Goal: Task Accomplishment & Management: Use online tool/utility

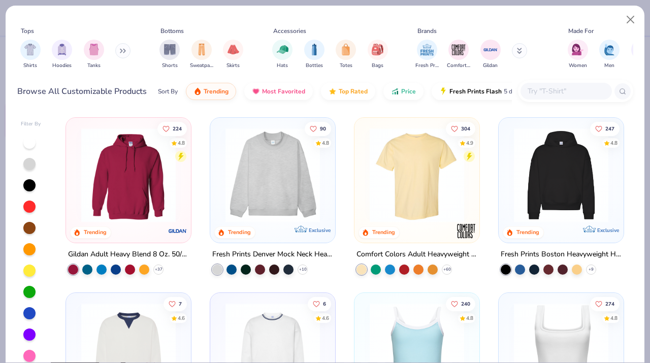
click at [557, 88] on input "text" at bounding box center [566, 91] width 78 height 12
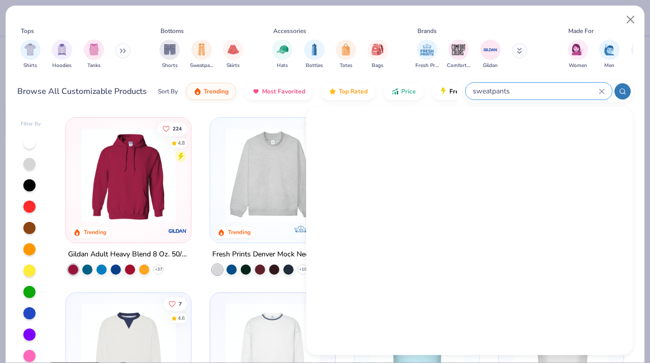
type input "sweatpants"
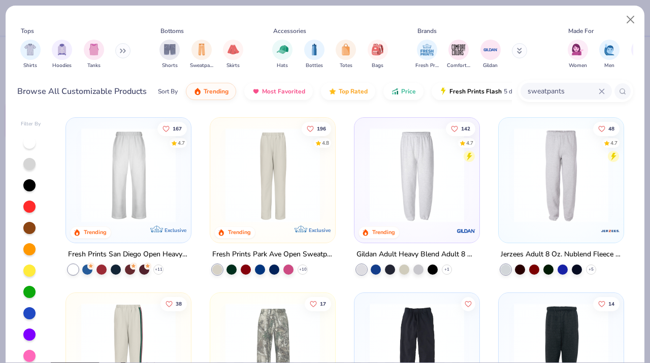
click at [297, 215] on img at bounding box center [272, 175] width 105 height 94
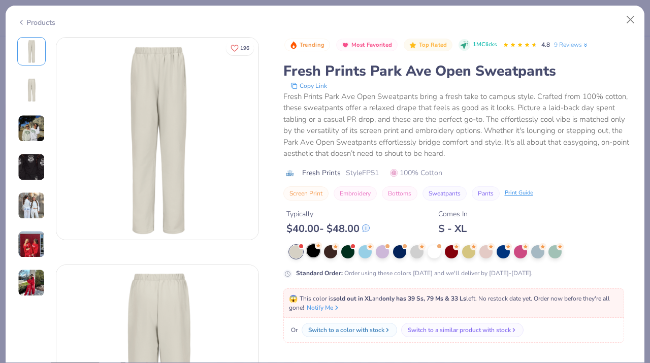
click at [316, 250] on div at bounding box center [313, 250] width 13 height 13
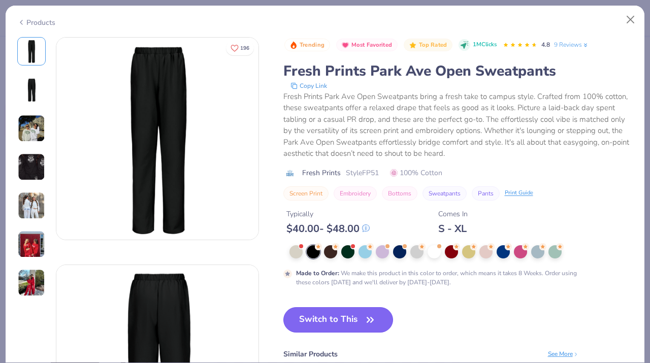
click at [351, 317] on button "Switch to This" at bounding box center [338, 319] width 110 height 25
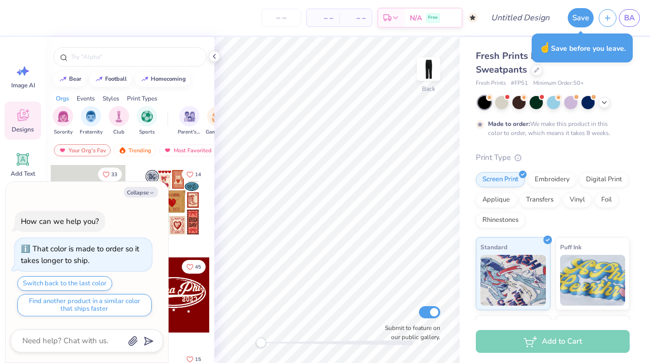
click at [523, 65] on span "Fresh Prints Park Ave Open Sweatpants" at bounding box center [535, 63] width 119 height 26
click at [517, 70] on span "Fresh Prints Park Ave Open Sweatpants" at bounding box center [535, 63] width 119 height 26
click at [540, 71] on div at bounding box center [536, 69] width 11 height 11
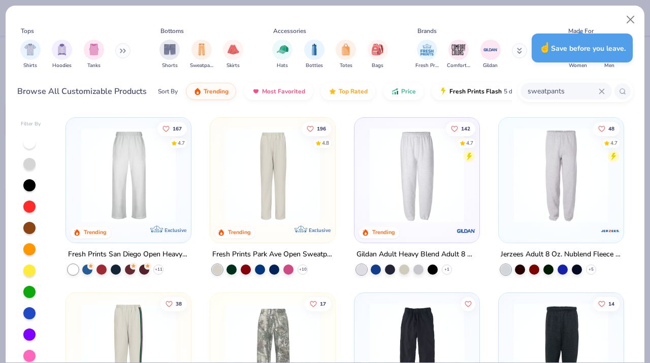
click at [446, 227] on div at bounding box center [417, 178] width 115 height 110
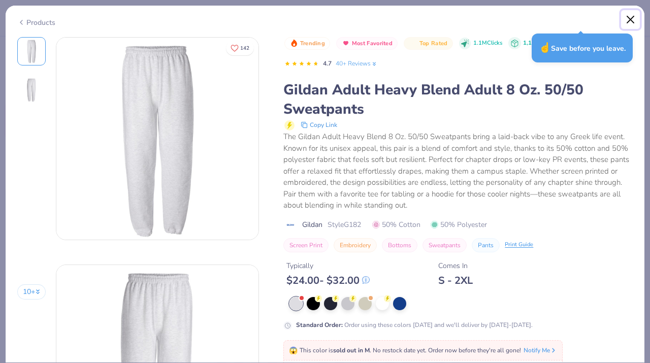
click at [632, 20] on button "Close" at bounding box center [630, 19] width 19 height 19
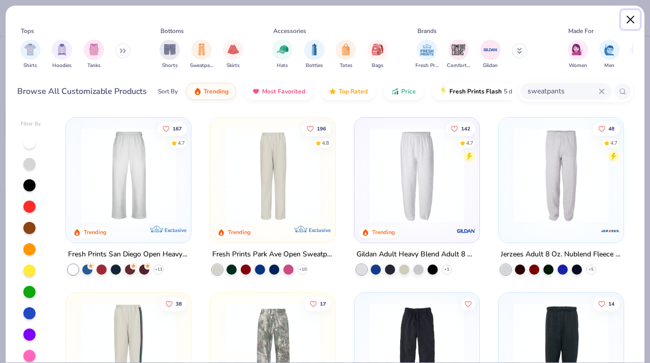
click at [629, 16] on button "Close" at bounding box center [630, 19] width 19 height 19
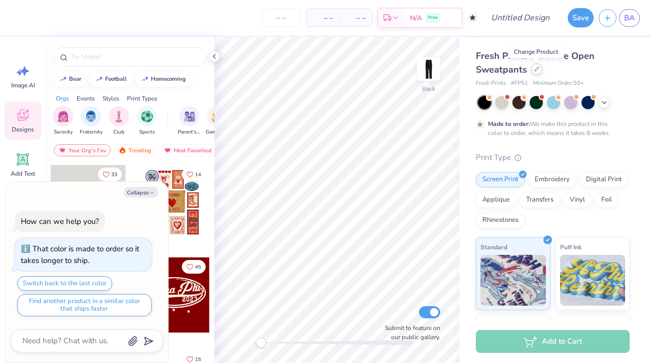
click at [535, 74] on div at bounding box center [536, 69] width 11 height 11
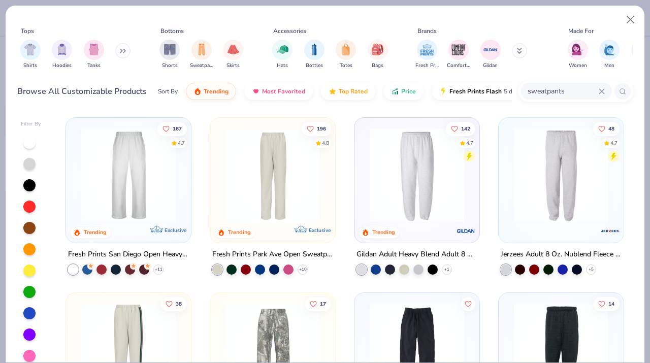
click at [167, 178] on img at bounding box center [128, 175] width 105 height 94
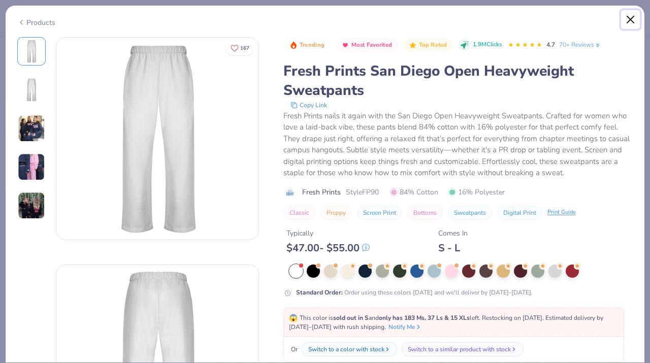
click at [630, 20] on button "Close" at bounding box center [630, 19] width 19 height 19
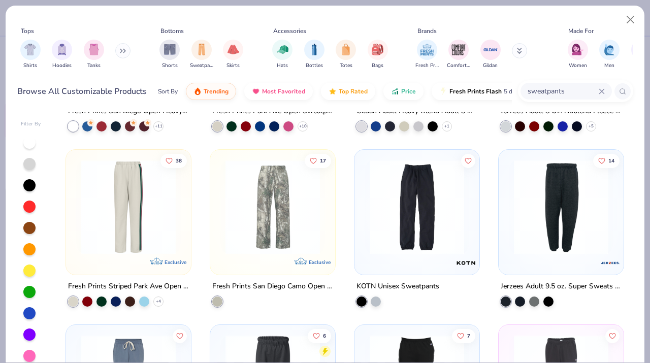
scroll to position [144, 0]
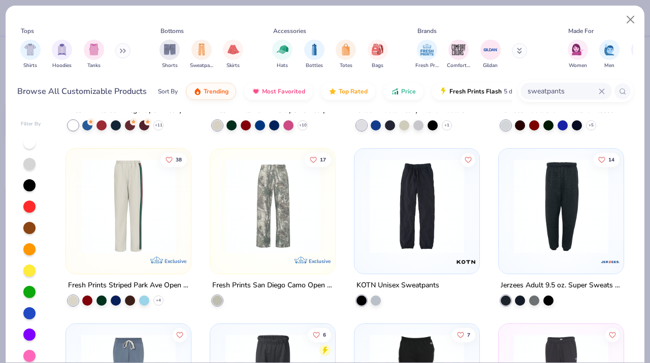
click at [463, 258] on img at bounding box center [466, 261] width 20 height 20
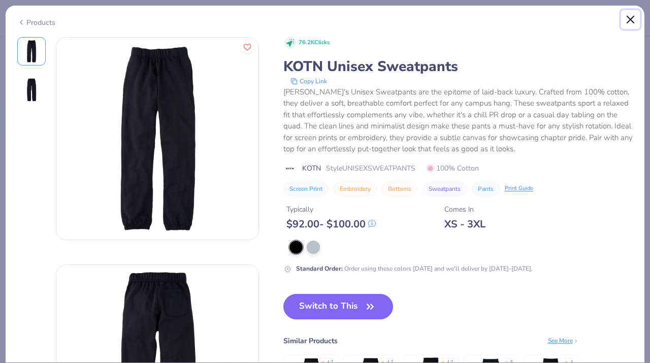
click at [632, 19] on button "Close" at bounding box center [630, 19] width 19 height 19
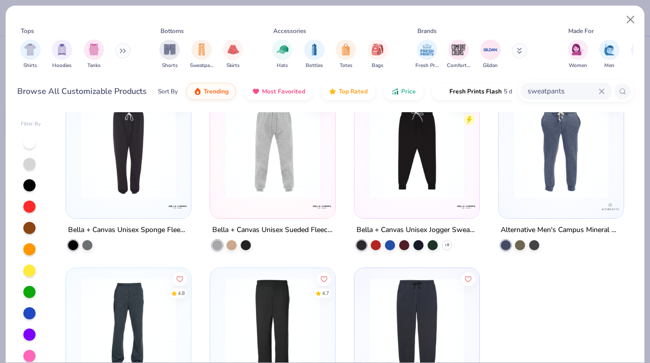
scroll to position [1145, 0]
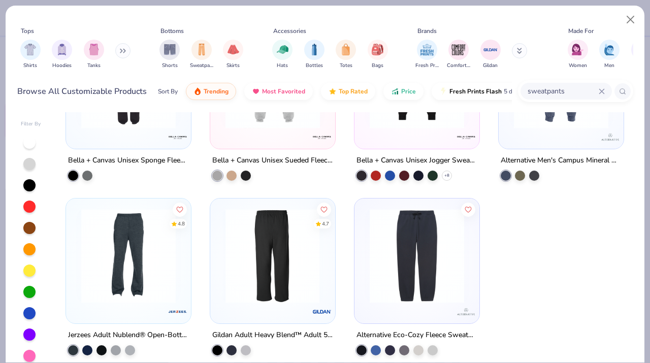
click at [220, 281] on img at bounding box center [168, 256] width 105 height 94
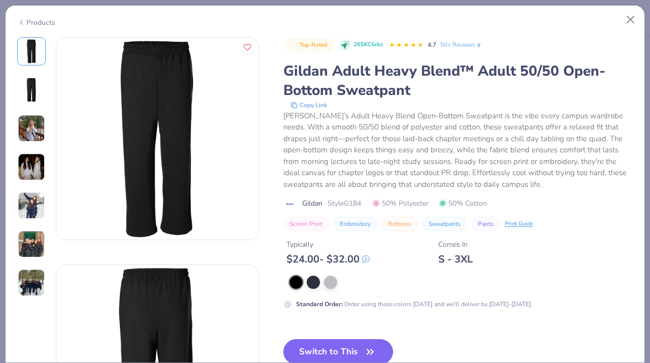
scroll to position [64, 0]
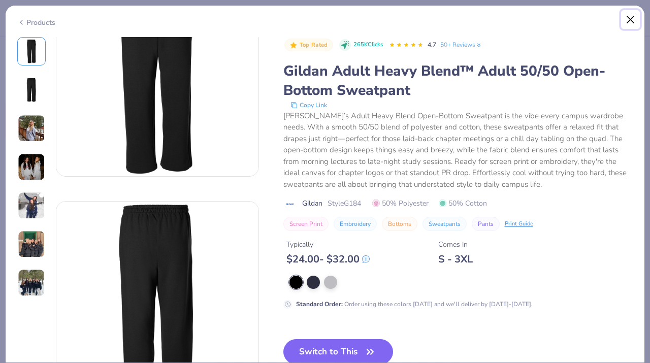
click at [623, 16] on button "Close" at bounding box center [630, 19] width 19 height 19
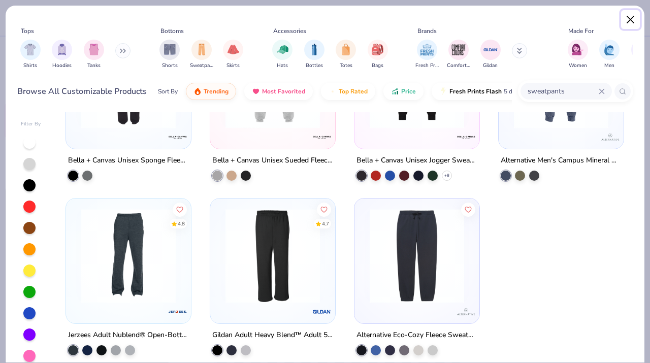
click at [624, 18] on button "Close" at bounding box center [630, 19] width 19 height 19
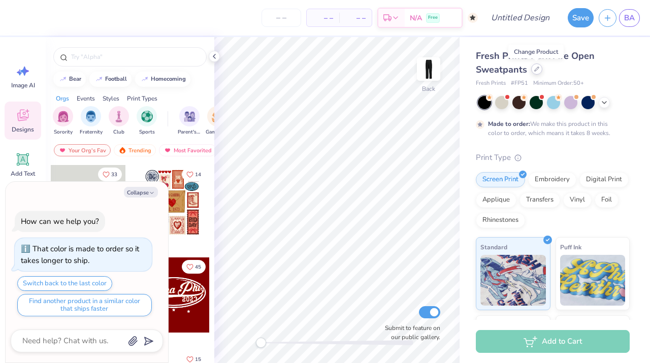
click at [538, 72] on icon at bounding box center [536, 69] width 5 height 5
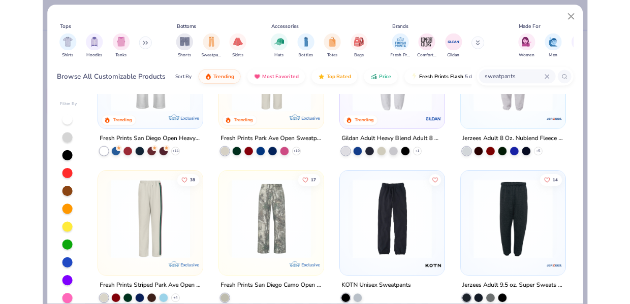
scroll to position [150, 0]
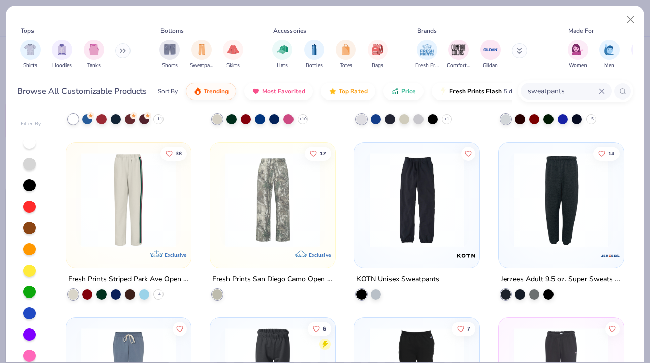
click at [393, 228] on img at bounding box center [417, 200] width 105 height 94
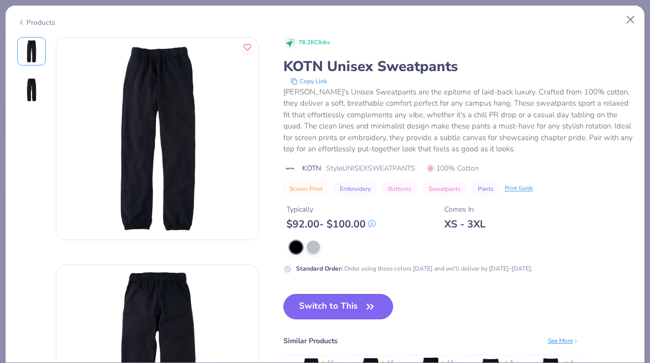
click at [352, 303] on button "Switch to This" at bounding box center [338, 306] width 110 height 25
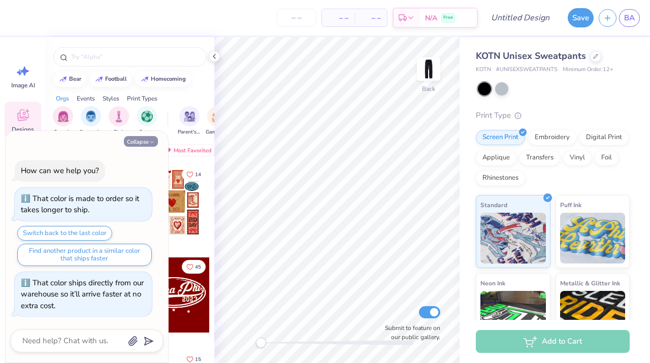
click at [141, 141] on button "Collapse" at bounding box center [141, 141] width 34 height 11
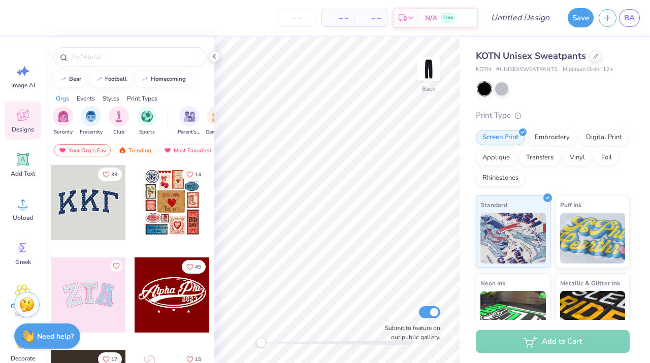
type textarea "x"
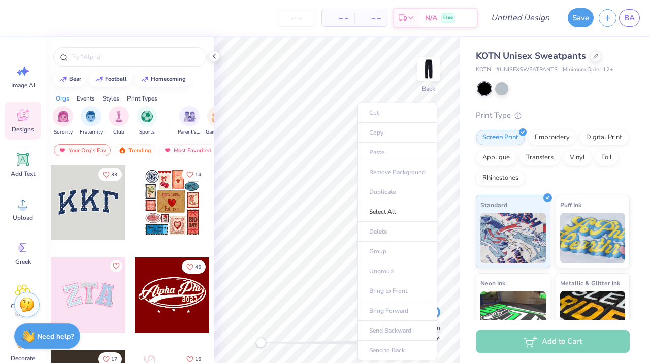
click at [373, 149] on ul "Cut Copy Paste Remove Background Duplicate Select All Delete Group Ungroup Brin…" at bounding box center [398, 232] width 80 height 258
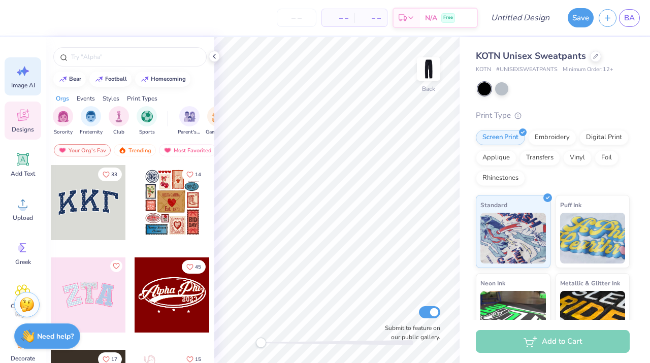
click at [28, 79] on icon at bounding box center [22, 71] width 15 height 15
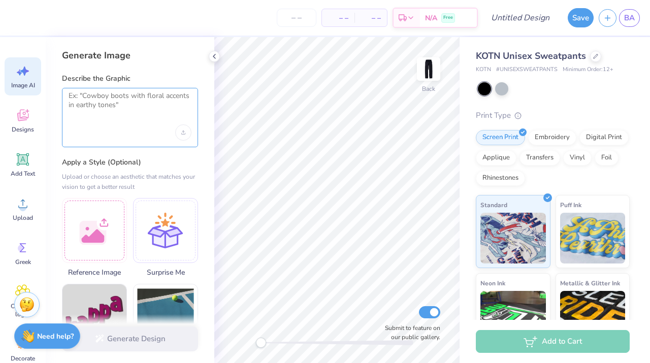
click at [100, 111] on textarea at bounding box center [130, 103] width 123 height 25
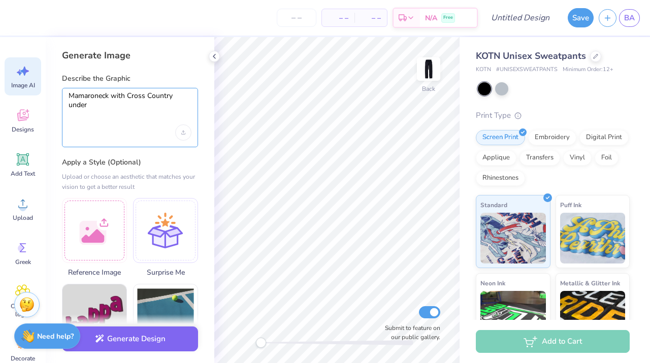
click at [139, 110] on textarea "Mamaroneck with Cross Country under" at bounding box center [130, 103] width 123 height 25
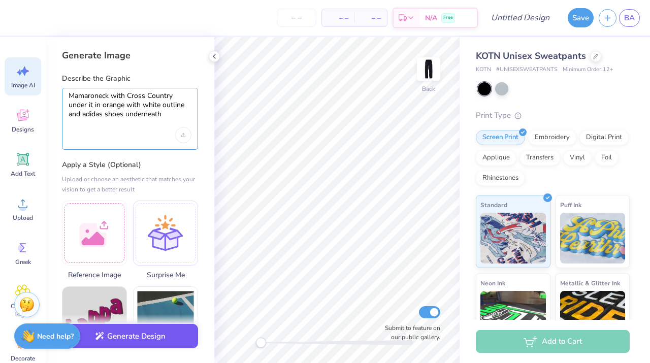
type textarea "Mamaroneck with Cross Country under it in orange with white outline and adidas …"
click at [145, 334] on button "Generate Design" at bounding box center [130, 336] width 136 height 25
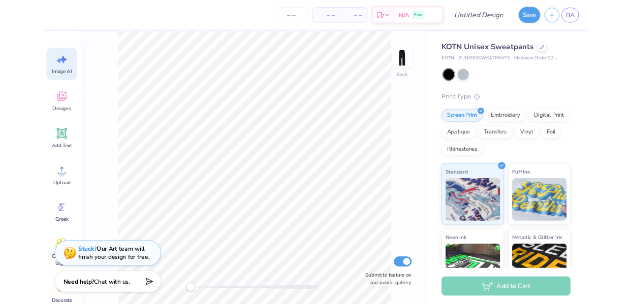
scroll to position [0, 16]
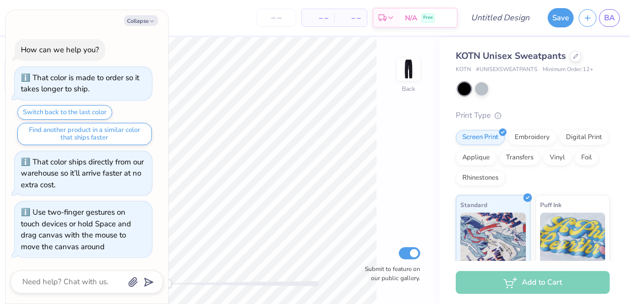
drag, startPoint x: 162, startPoint y: 282, endPoint x: 104, endPoint y: 284, distance: 58.5
click at [145, 20] on button "Collapse" at bounding box center [141, 20] width 34 height 11
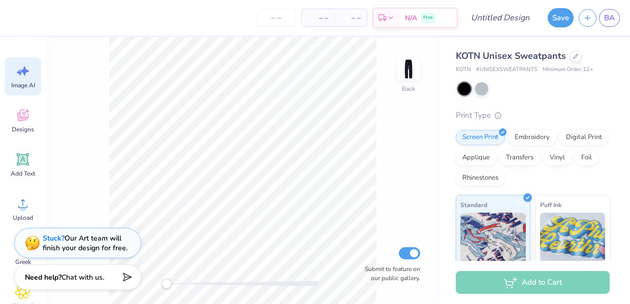
type textarea "x"
click at [35, 87] on span "Image AI" at bounding box center [23, 85] width 24 height 8
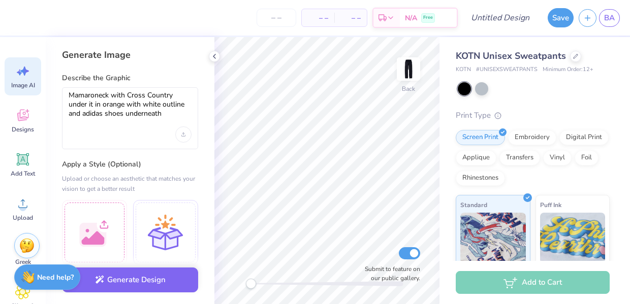
scroll to position [0, 0]
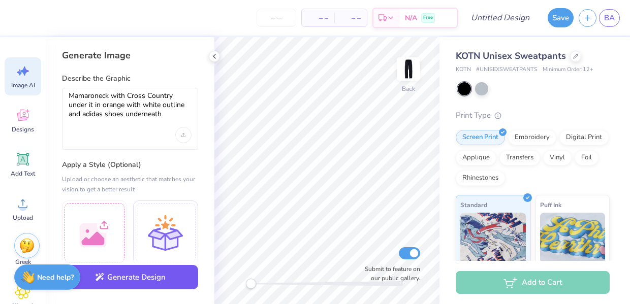
click at [156, 279] on button "Generate Design" at bounding box center [130, 277] width 136 height 25
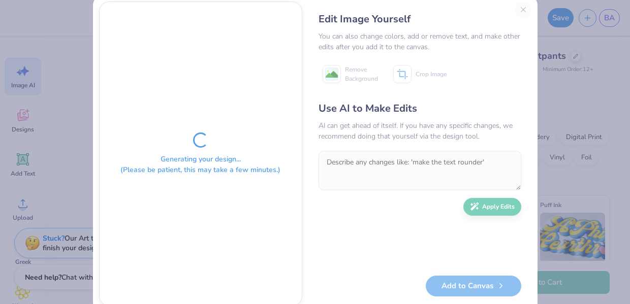
scroll to position [13, 0]
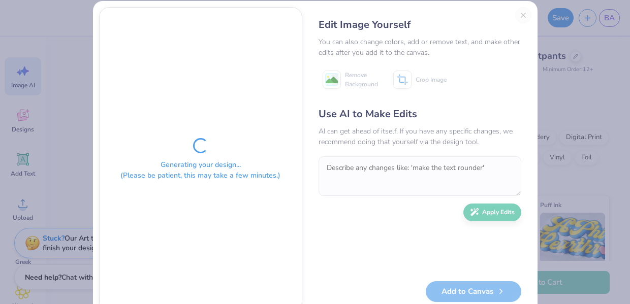
click at [530, 15] on div "Edit Image Yourself You can also change colors, add or remove text, and make ot…" at bounding box center [419, 159] width 223 height 305
click at [523, 15] on div "Edit Image Yourself You can also change colors, add or remove text, and make ot…" at bounding box center [419, 159] width 223 height 305
